Goal: Task Accomplishment & Management: Manage account settings

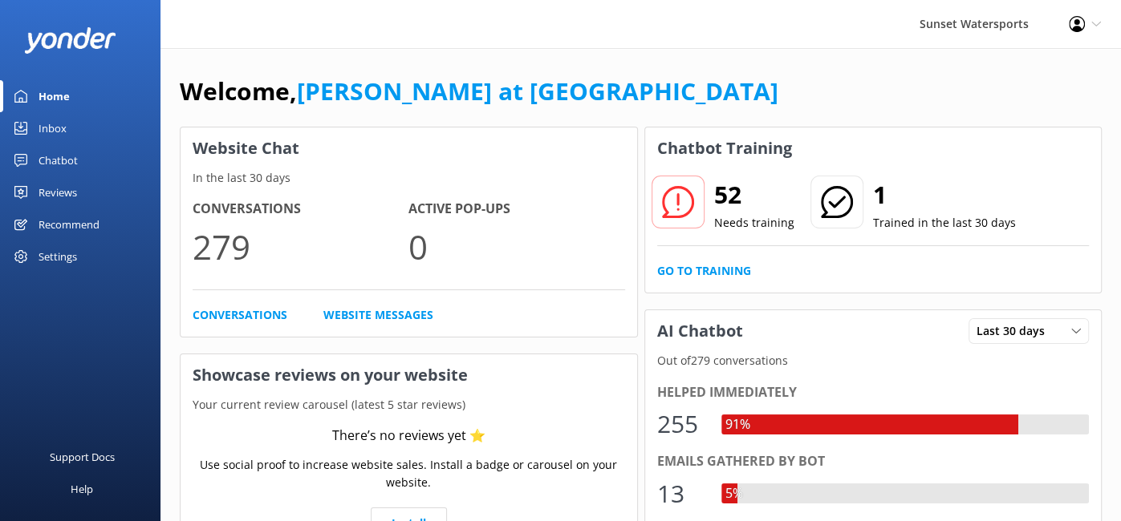
click at [72, 131] on link "Inbox" at bounding box center [80, 128] width 160 height 32
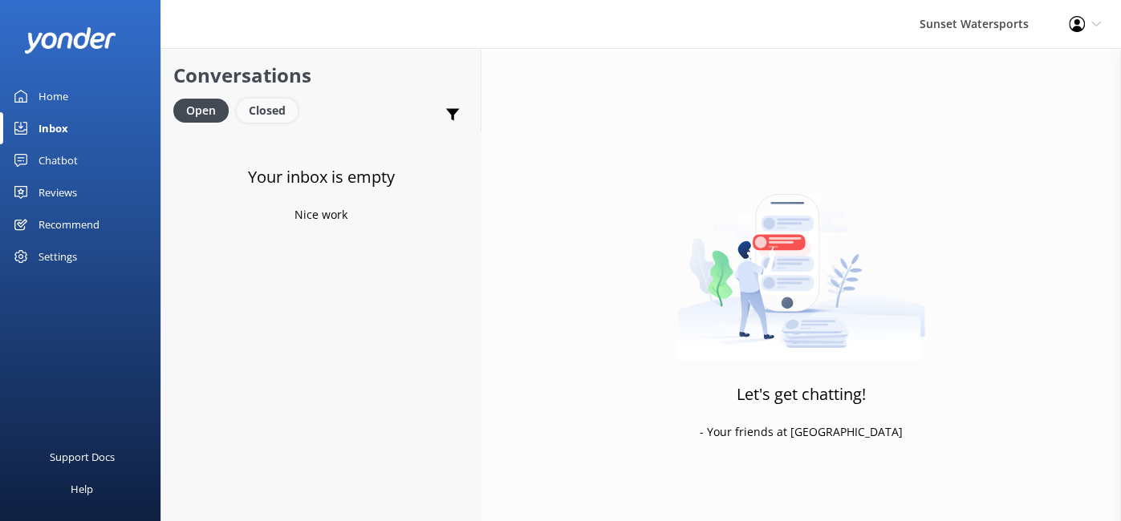
click at [282, 117] on div "Closed" at bounding box center [267, 111] width 61 height 24
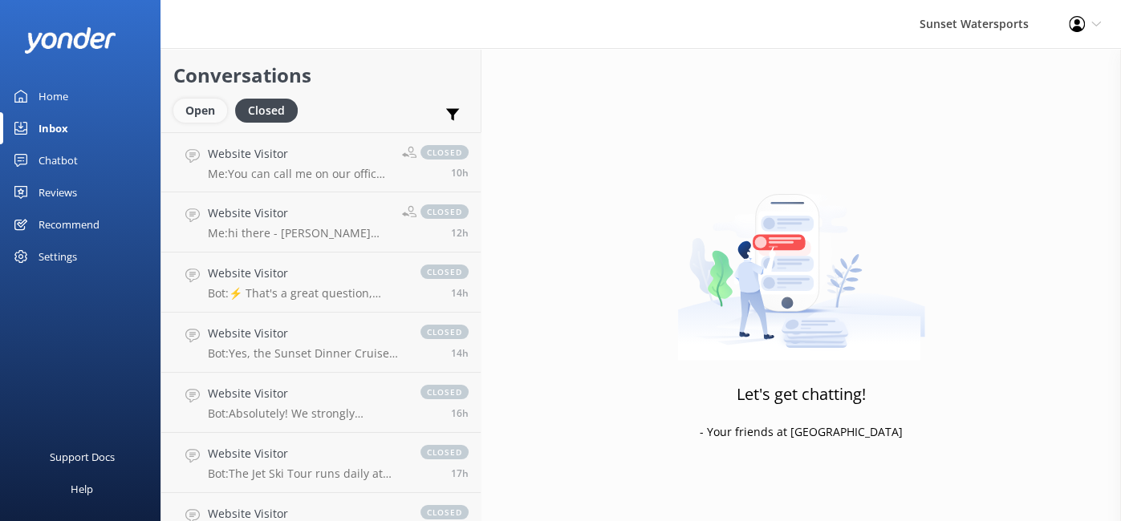
click at [201, 108] on div "Open" at bounding box center [200, 111] width 54 height 24
